Goal: Learn about a topic

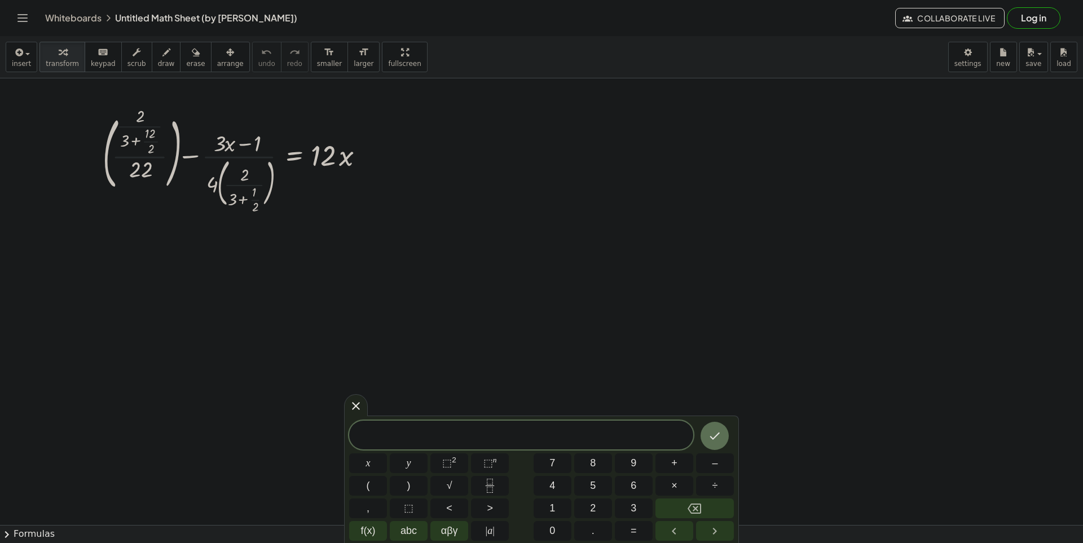
click at [9, 532] on span "chevron_right" at bounding box center [7, 535] width 14 height 14
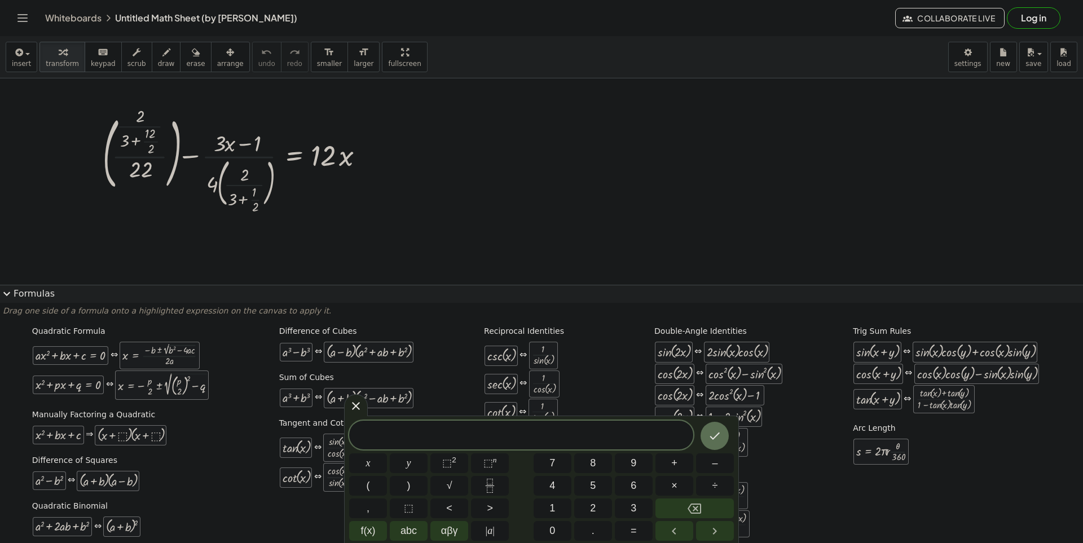
click at [8, 535] on div "Quadratic Formula + · a · x 2 + · b · x + c = 0 ⇔ x = · ( − b ± 2 √ ( + b 2 − ·…" at bounding box center [542, 433] width 1078 height 223
click at [711, 438] on icon "Done" at bounding box center [715, 436] width 14 height 14
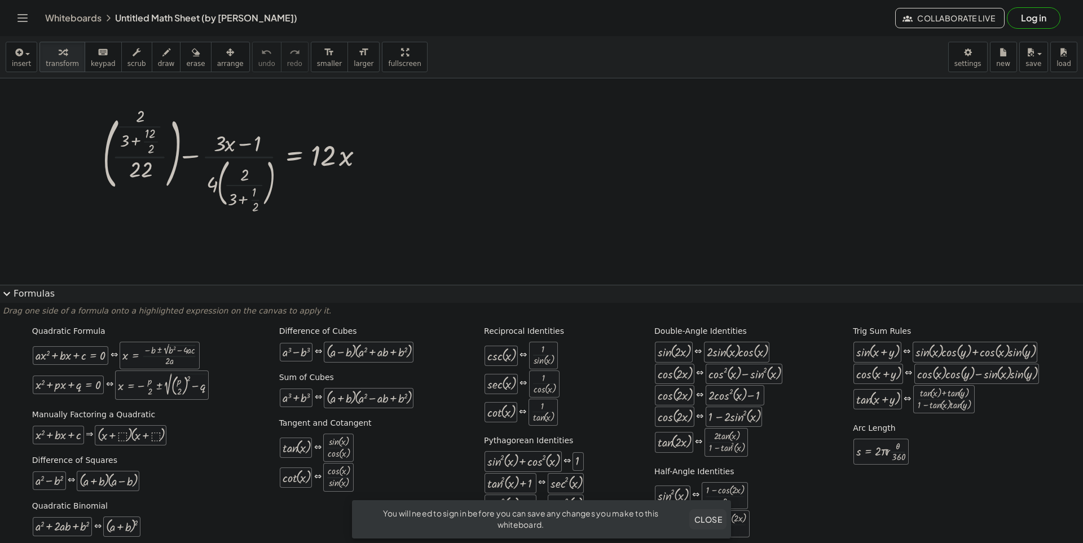
click at [700, 517] on span "Close" at bounding box center [708, 520] width 28 height 10
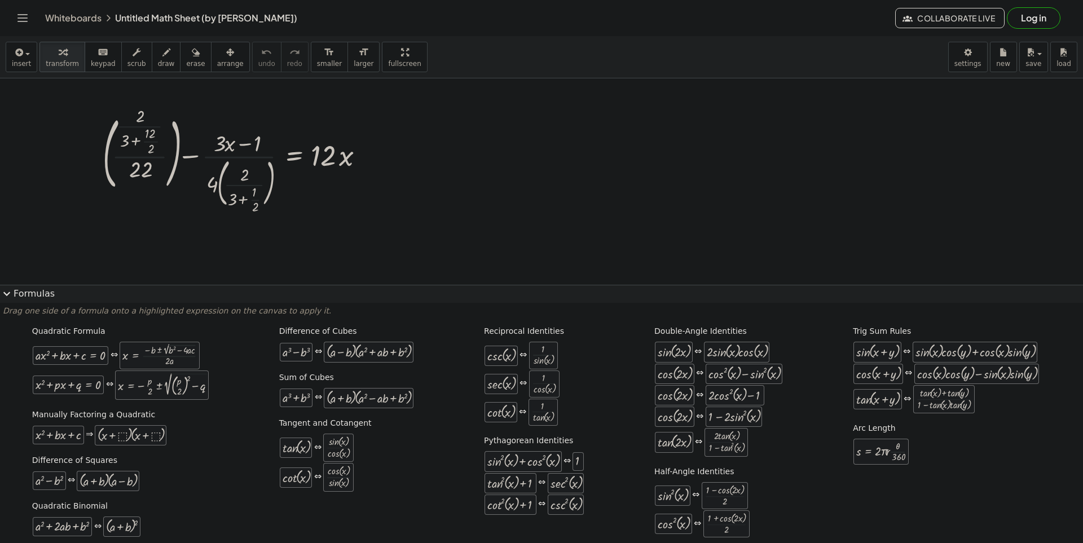
click at [2, 299] on span "expand_more" at bounding box center [7, 294] width 14 height 14
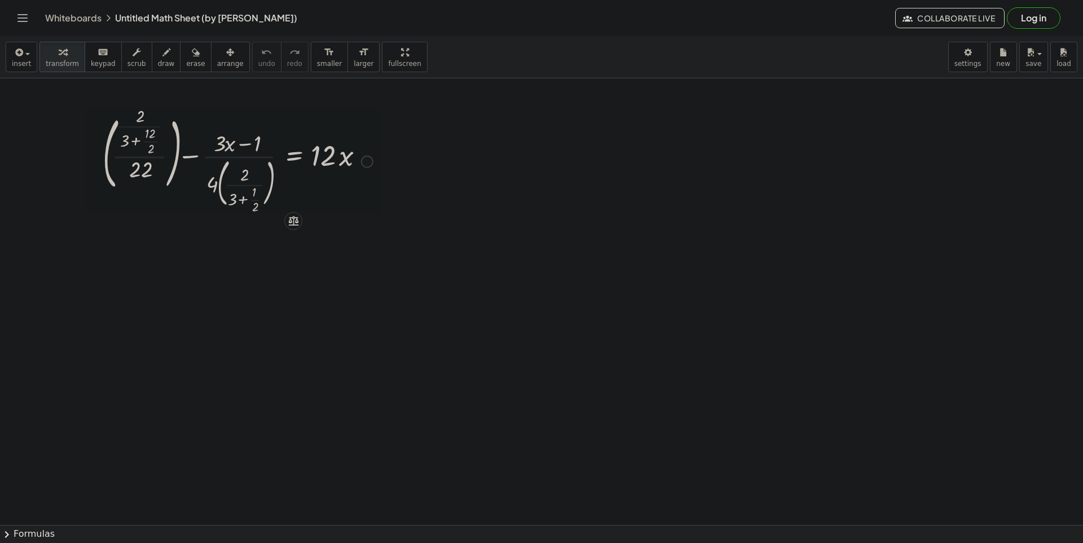
click at [294, 226] on icon at bounding box center [294, 221] width 12 height 12
click at [294, 226] on span "×" at bounding box center [293, 221] width 7 height 16
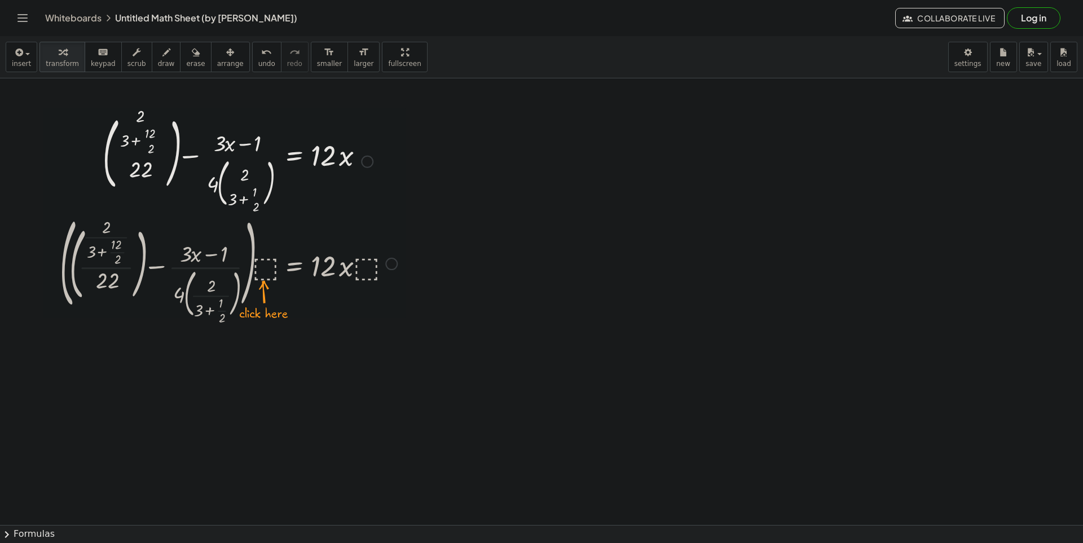
click at [265, 273] on div at bounding box center [228, 263] width 349 height 104
